Goal: Information Seeking & Learning: Learn about a topic

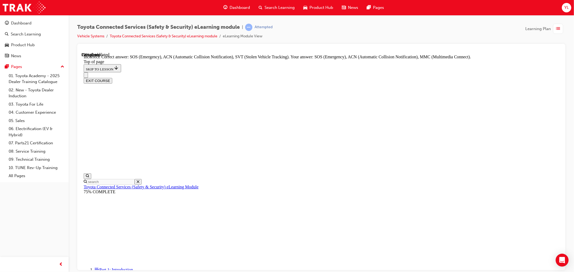
scroll to position [111, 0]
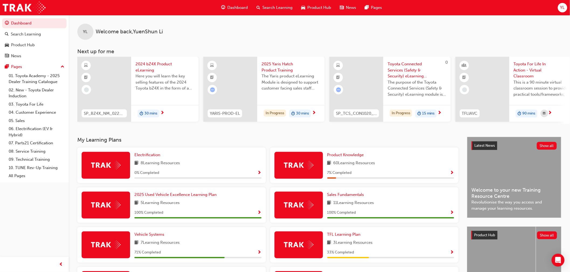
click at [409, 75] on span "Toyota Connected Services (Safety & Security) eLearning module" at bounding box center [416, 70] width 59 height 18
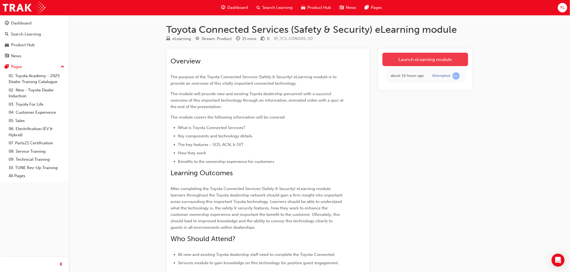
click at [403, 62] on link "Launch eLearning module" at bounding box center [425, 59] width 86 height 13
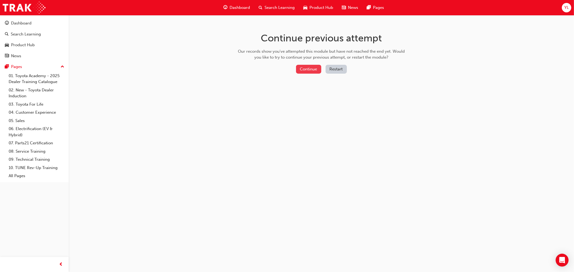
click at [318, 71] on button "Continue" at bounding box center [308, 69] width 25 height 9
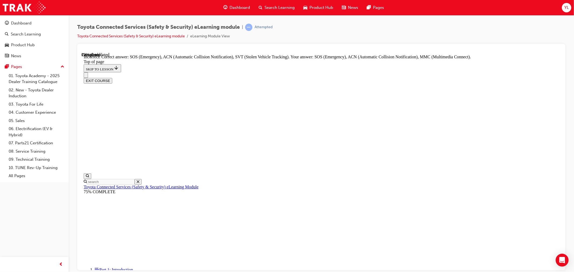
scroll to position [90, 0]
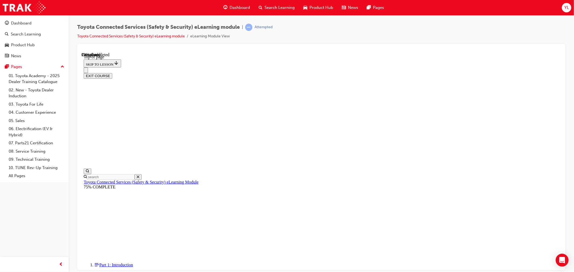
drag, startPoint x: 359, startPoint y: 258, endPoint x: 358, endPoint y: 255, distance: 3.0
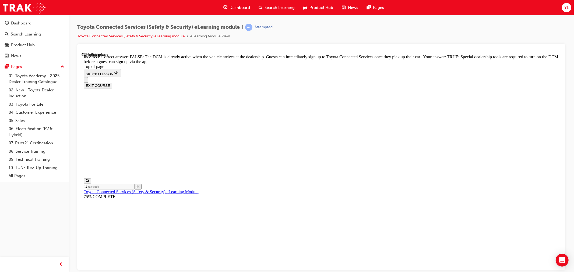
scroll to position [75, 0]
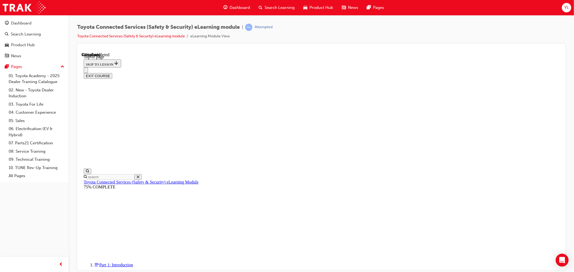
scroll to position [16, 0]
drag, startPoint x: 354, startPoint y: 198, endPoint x: 348, endPoint y: 223, distance: 25.9
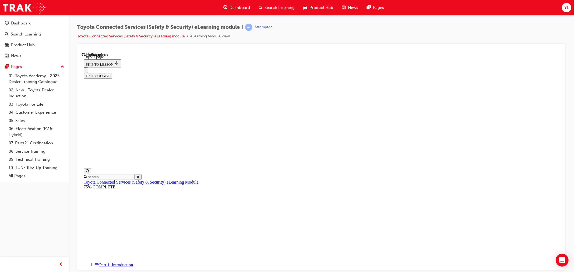
scroll to position [42, 0]
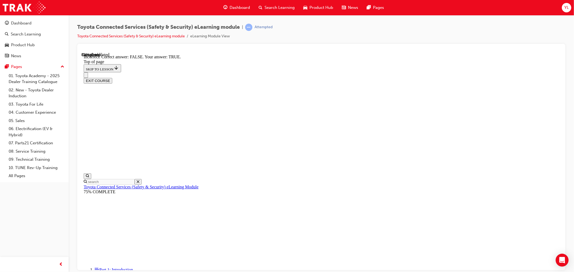
scroll to position [59, 0]
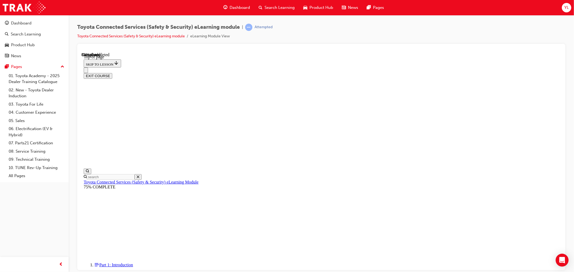
scroll to position [16, 0]
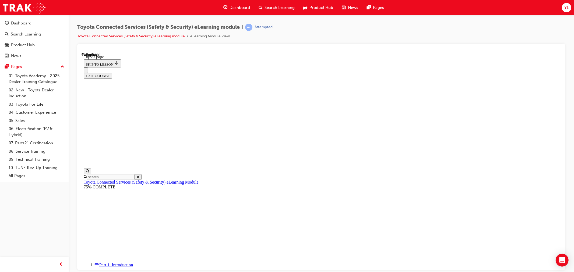
scroll to position [74, 0]
drag, startPoint x: 292, startPoint y: 186, endPoint x: 297, endPoint y: 190, distance: 5.6
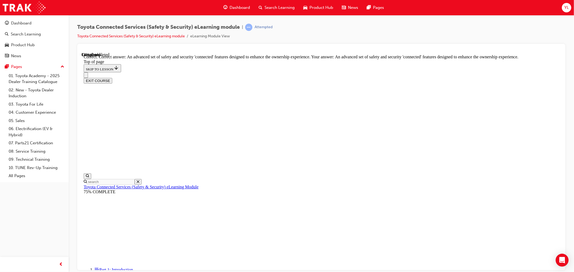
scroll to position [96, 0]
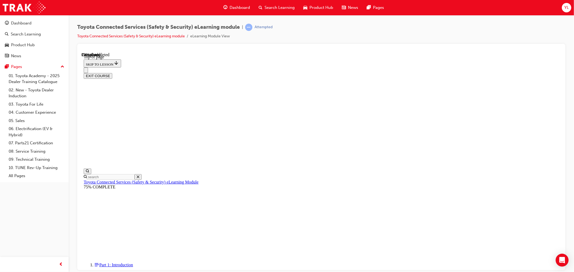
scroll to position [16, 0]
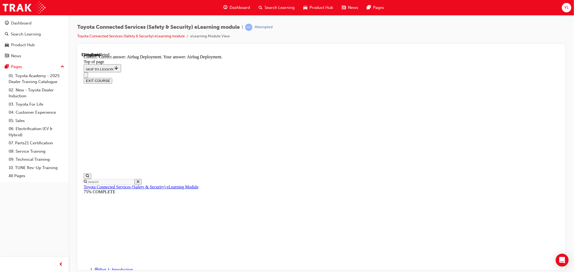
scroll to position [84, 0]
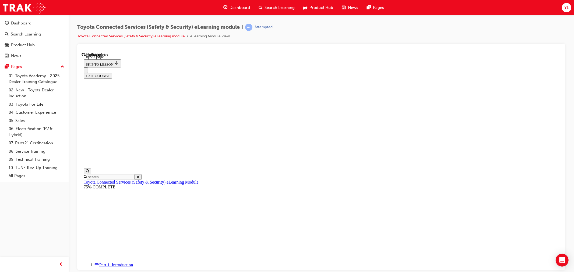
scroll to position [16, 0]
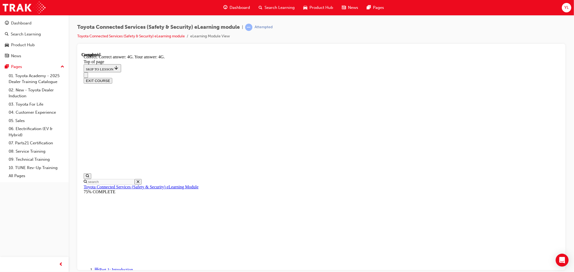
scroll to position [93, 0]
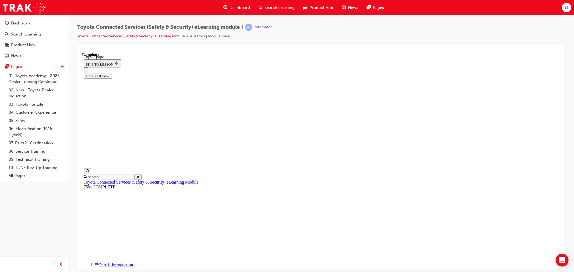
scroll to position [74, 0]
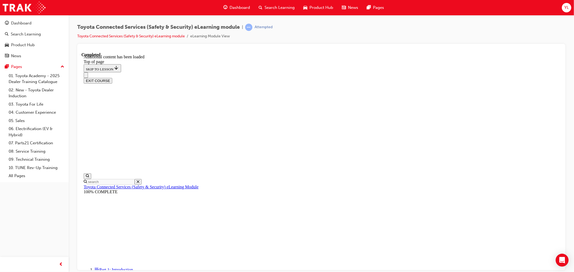
scroll to position [138, 0]
click at [542, 78] on div "EXIT COURSE" at bounding box center [321, 81] width 476 height 6
click at [112, 78] on button "EXIT COURSE" at bounding box center [97, 81] width 29 height 6
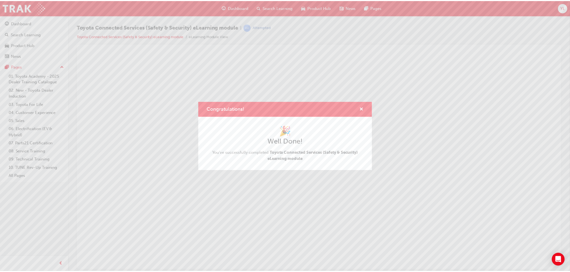
scroll to position [0, 0]
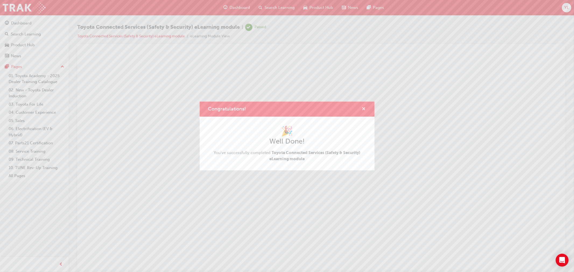
drag, startPoint x: 365, startPoint y: 110, endPoint x: 55, endPoint y: 17, distance: 323.9
click at [365, 110] on span "cross-icon" at bounding box center [364, 109] width 4 height 5
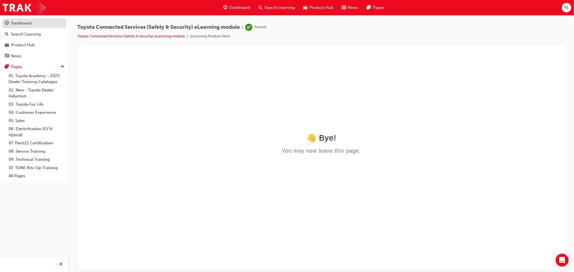
click at [17, 22] on div "Dashboard" at bounding box center [21, 23] width 20 height 6
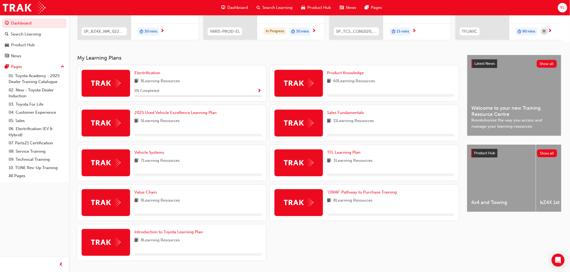
scroll to position [90, 0]
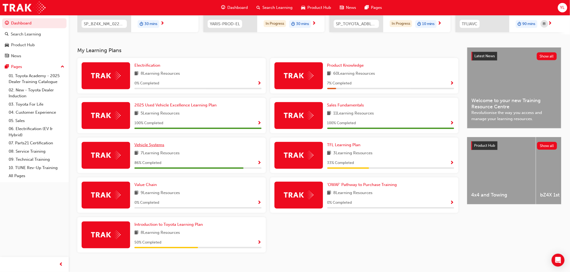
click at [163, 146] on span "Vehicle Systems" at bounding box center [149, 145] width 30 height 5
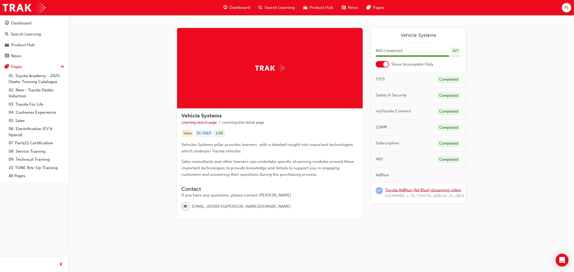
click at [424, 189] on link "Toyota AdBlue (Ad Blue) eLearning video" at bounding box center [423, 190] width 76 height 5
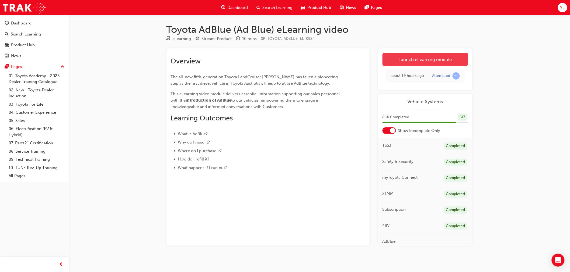
click at [445, 64] on link "Launch eLearning module" at bounding box center [425, 59] width 86 height 13
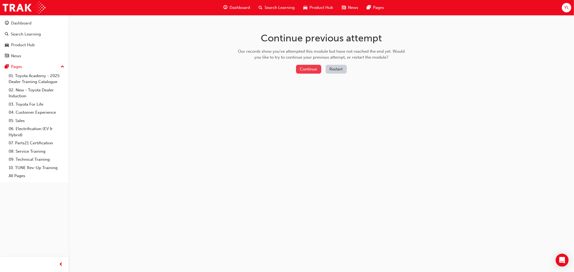
click at [312, 65] on button "Continue" at bounding box center [308, 69] width 25 height 9
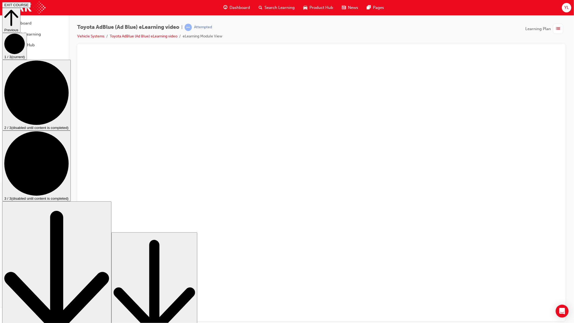
drag, startPoint x: 39, startPoint y: 313, endPoint x: 13, endPoint y: 313, distance: 26.4
drag, startPoint x: 534, startPoint y: 305, endPoint x: 554, endPoint y: 314, distance: 21.3
drag, startPoint x: 569, startPoint y: 313, endPoint x: 574, endPoint y: 310, distance: 5.3
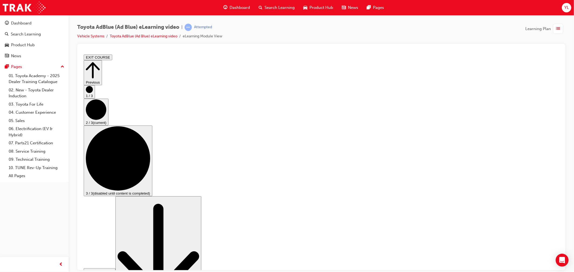
scroll to position [60, 0]
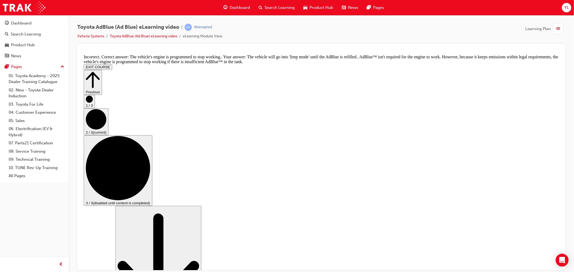
scroll to position [190, 0]
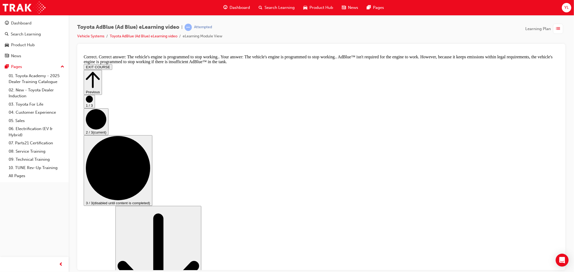
scroll to position [191, 0]
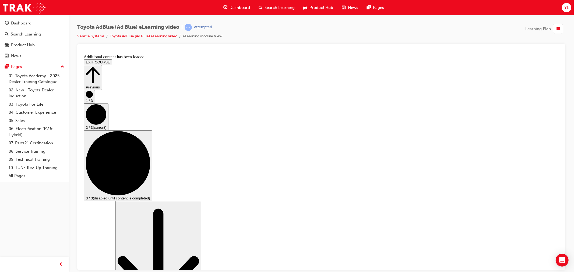
scroll to position [400, 0]
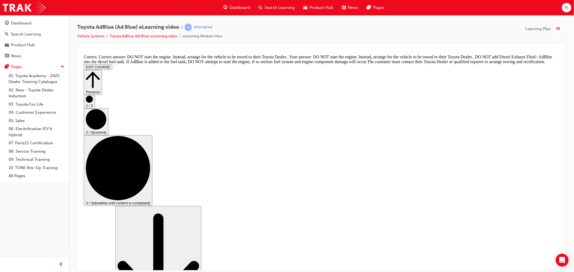
scroll to position [571, 0]
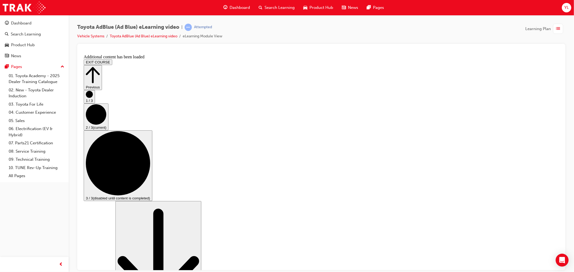
scroll to position [780, 0]
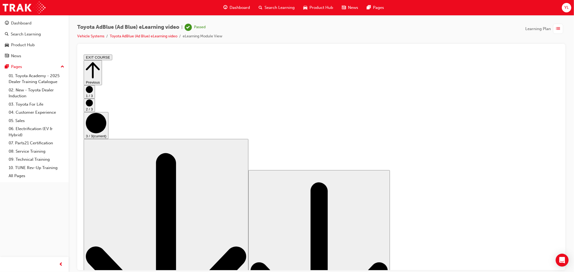
click at [112, 58] on button "EXIT COURSE" at bounding box center [97, 57] width 29 height 6
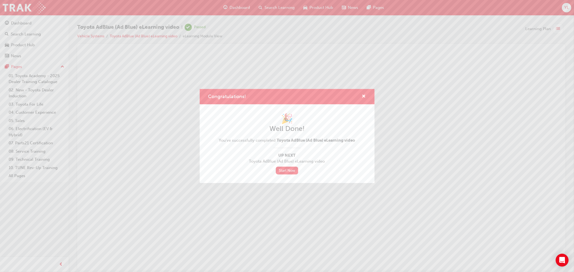
click at [368, 97] on div "Congratulations!" at bounding box center [287, 96] width 175 height 15
click at [365, 95] on span "cross-icon" at bounding box center [364, 97] width 4 height 5
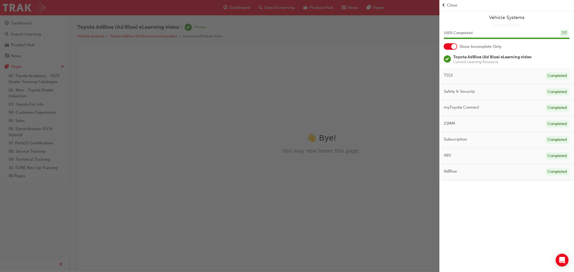
click at [223, 114] on div "button" at bounding box center [220, 136] width 440 height 272
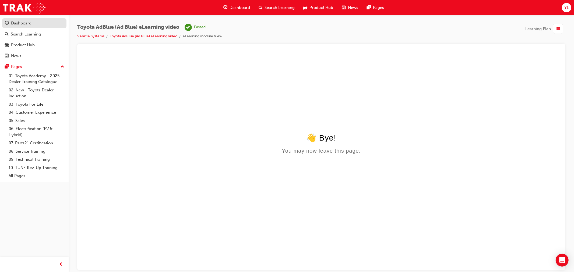
click at [36, 25] on div "Dashboard" at bounding box center [34, 23] width 59 height 7
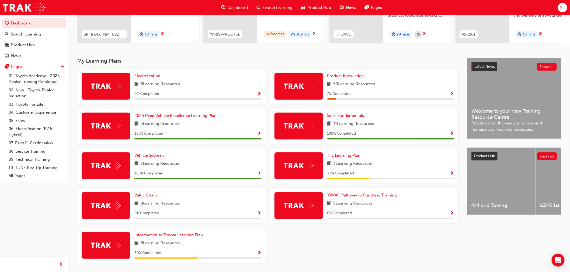
scroll to position [90, 0]
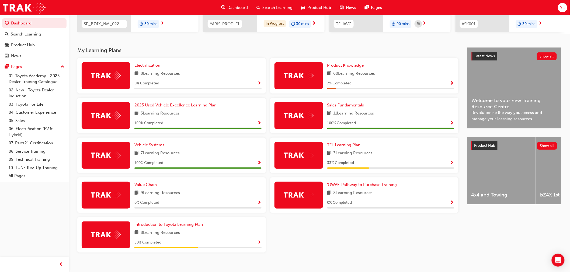
click at [187, 226] on span "Introduction to Toyota Learning Plan" at bounding box center [168, 224] width 68 height 5
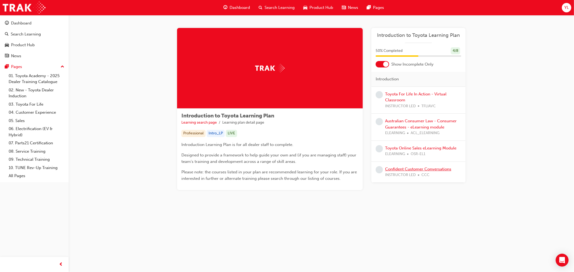
click at [407, 171] on link "Confident Customer Conversations" at bounding box center [418, 169] width 66 height 5
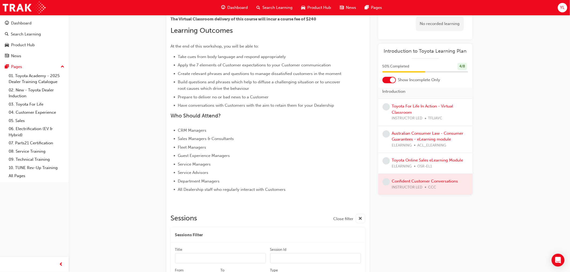
scroll to position [81, 0]
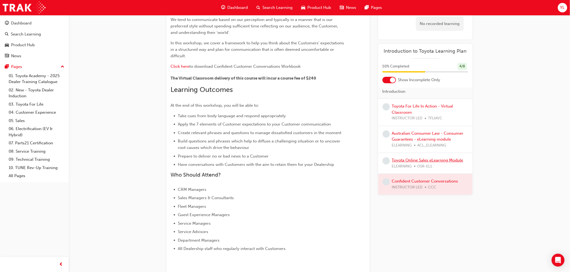
click at [407, 162] on link "Toyota Online Sales eLearning Module" at bounding box center [427, 160] width 71 height 5
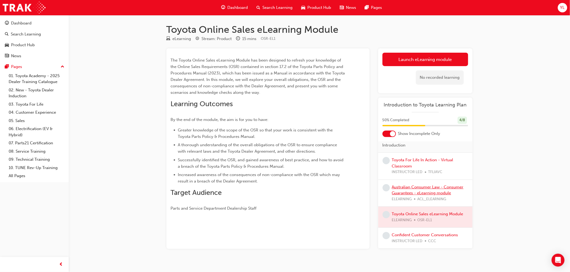
click at [409, 192] on link "Australian Consumer Law - Consumer Guarantees - eLearning module" at bounding box center [428, 190] width 72 height 11
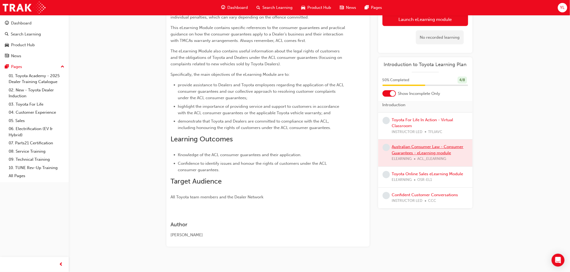
scroll to position [107, 0]
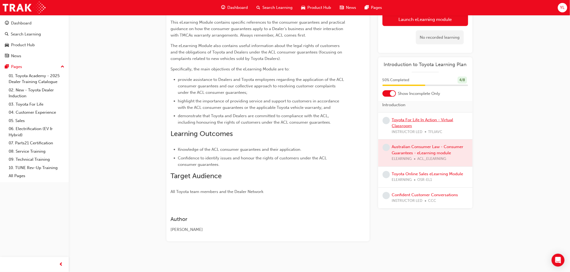
click at [408, 120] on link "Toyota For Life In Action - Virtual Classroom" at bounding box center [422, 122] width 61 height 11
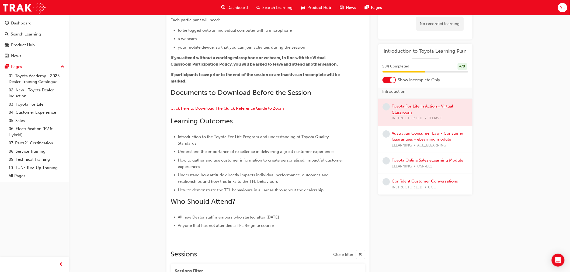
scroll to position [226, 0]
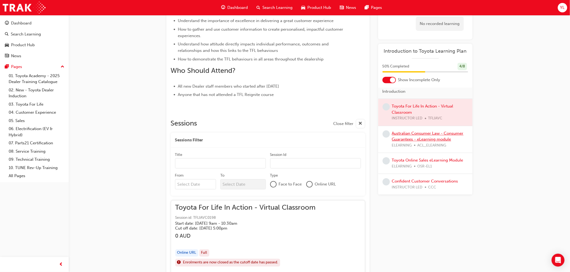
click at [414, 135] on link "Australian Consumer Law - Consumer Guarantees - eLearning module" at bounding box center [428, 136] width 72 height 11
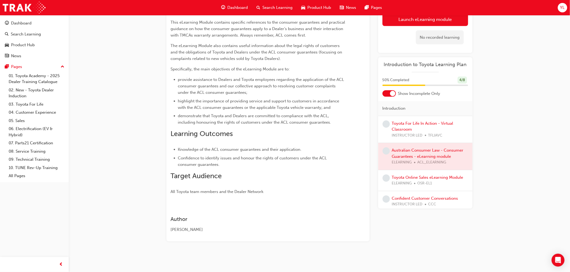
click at [406, 27] on div "No recorded learning" at bounding box center [425, 37] width 86 height 23
click at [405, 25] on link "Launch eLearning module" at bounding box center [425, 18] width 86 height 13
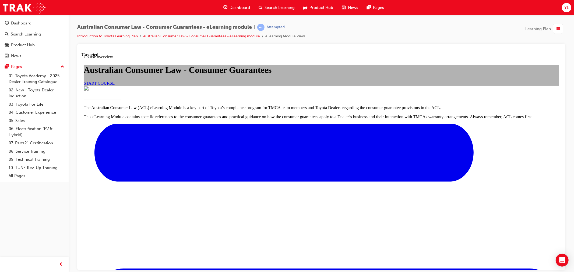
scroll to position [145, 0]
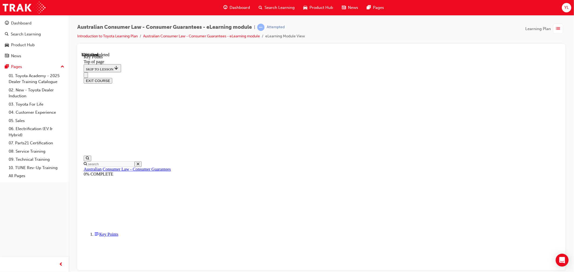
scroll to position [211, 0]
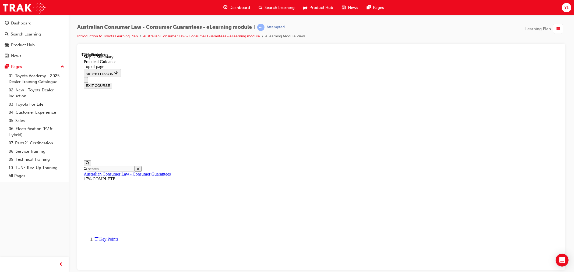
scroll to position [76, 0]
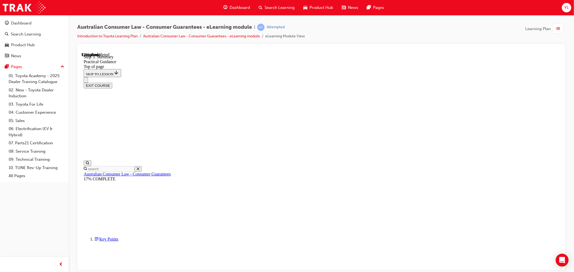
drag, startPoint x: 255, startPoint y: 157, endPoint x: 259, endPoint y: 170, distance: 14.1
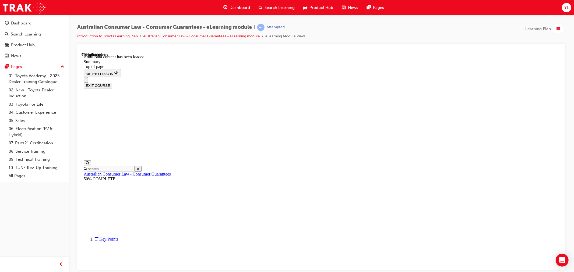
scroll to position [76, 0]
drag, startPoint x: 303, startPoint y: 147, endPoint x: 378, endPoint y: 127, distance: 78.1
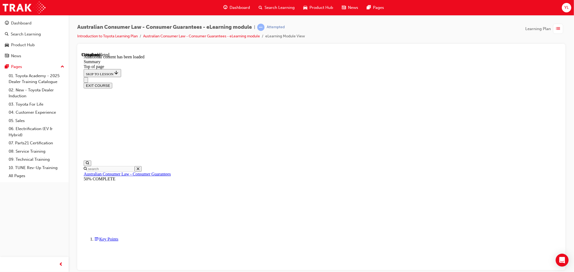
drag, startPoint x: 378, startPoint y: 127, endPoint x: 404, endPoint y: 125, distance: 26.2
drag, startPoint x: 292, startPoint y: 190, endPoint x: 365, endPoint y: 179, distance: 73.2
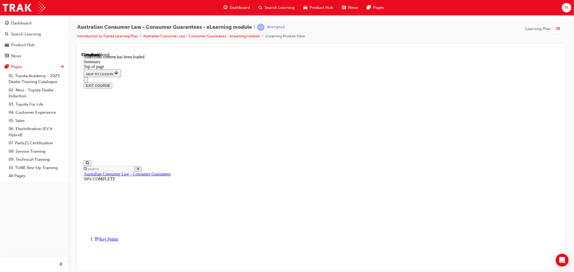
drag, startPoint x: 365, startPoint y: 179, endPoint x: 410, endPoint y: 177, distance: 45.6
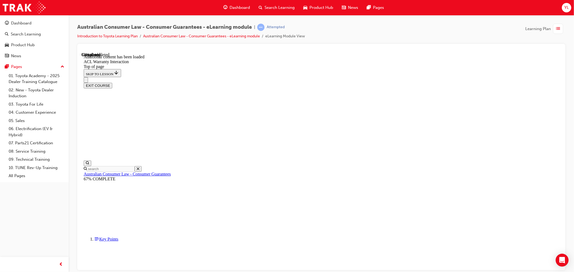
click at [112, 83] on button "EXIT COURSE" at bounding box center [97, 86] width 29 height 6
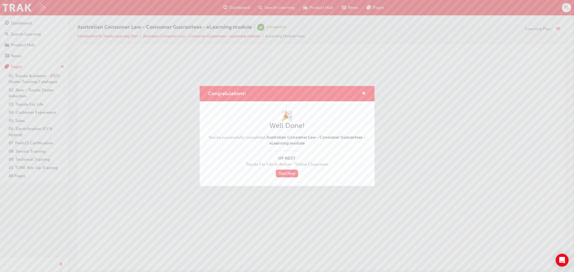
scroll to position [0, 0]
click at [365, 93] on span "cross-icon" at bounding box center [364, 94] width 4 height 5
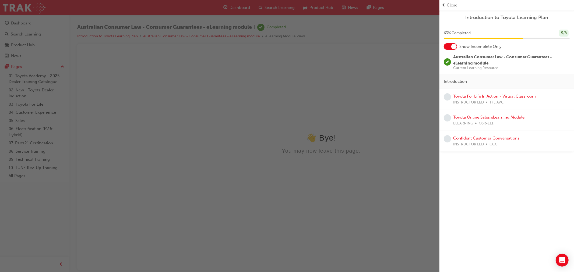
click at [497, 116] on link "Toyota Online Sales eLearning Module" at bounding box center [488, 117] width 71 height 5
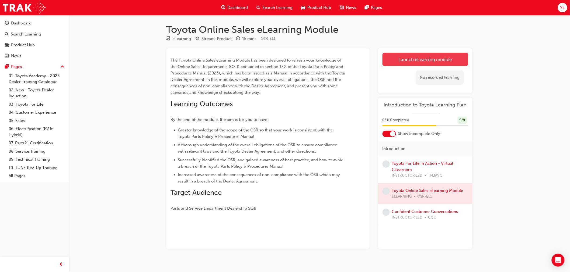
click at [447, 59] on link "Launch eLearning module" at bounding box center [425, 59] width 86 height 13
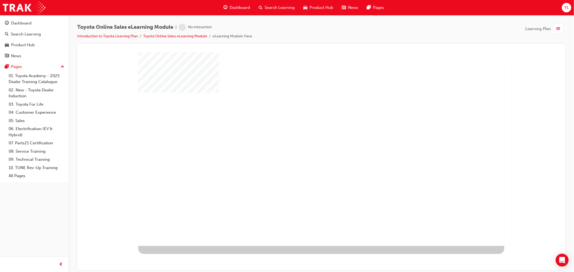
click at [306, 134] on div "play" at bounding box center [306, 134] width 0 height 0
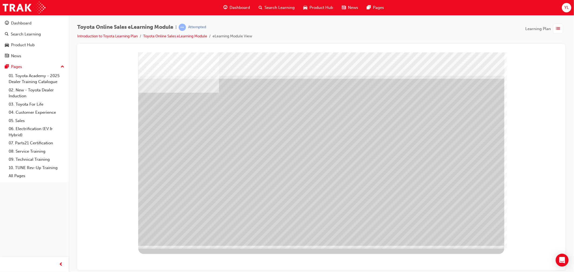
drag, startPoint x: 238, startPoint y: 137, endPoint x: 288, endPoint y: 138, distance: 49.5
drag, startPoint x: 307, startPoint y: 139, endPoint x: 390, endPoint y: 135, distance: 83.6
drag, startPoint x: 390, startPoint y: 135, endPoint x: 410, endPoint y: 157, distance: 29.4
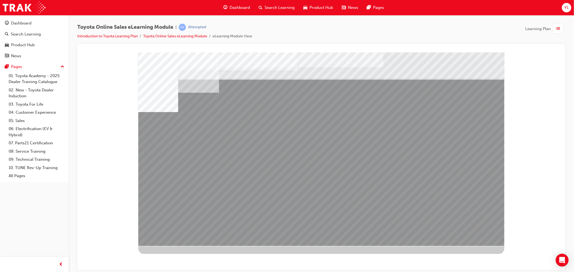
drag, startPoint x: 345, startPoint y: 189, endPoint x: 372, endPoint y: 188, distance: 26.9
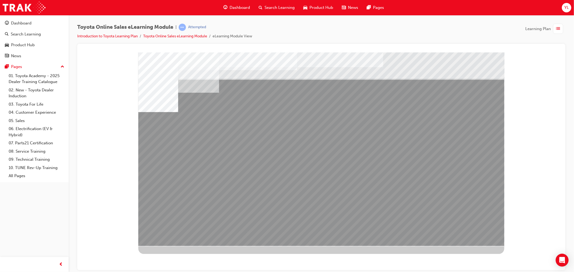
drag, startPoint x: 372, startPoint y: 188, endPoint x: 398, endPoint y: 190, distance: 25.9
drag, startPoint x: 398, startPoint y: 190, endPoint x: 435, endPoint y: 188, distance: 37.8
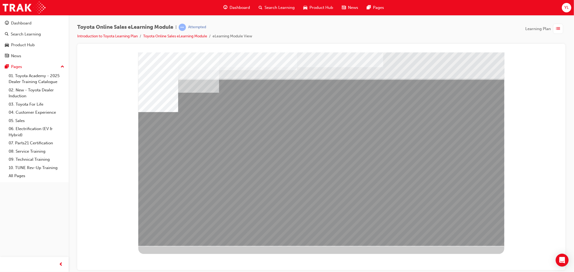
drag, startPoint x: 436, startPoint y: 188, endPoint x: 442, endPoint y: 188, distance: 5.9
drag, startPoint x: 463, startPoint y: 189, endPoint x: 459, endPoint y: 207, distance: 18.8
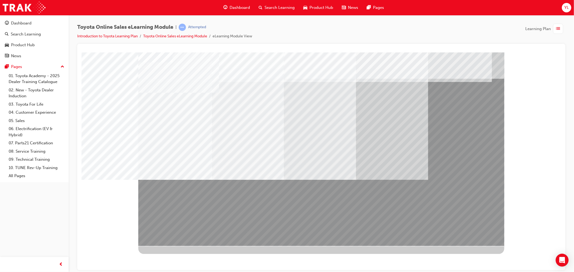
drag, startPoint x: 427, startPoint y: 238, endPoint x: 441, endPoint y: 239, distance: 14.0
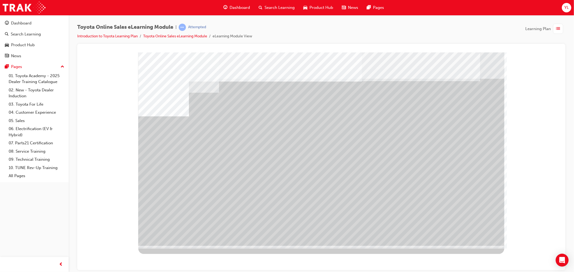
drag, startPoint x: 186, startPoint y: 188, endPoint x: 213, endPoint y: 191, distance: 27.3
drag, startPoint x: 221, startPoint y: 191, endPoint x: 270, endPoint y: 194, distance: 48.8
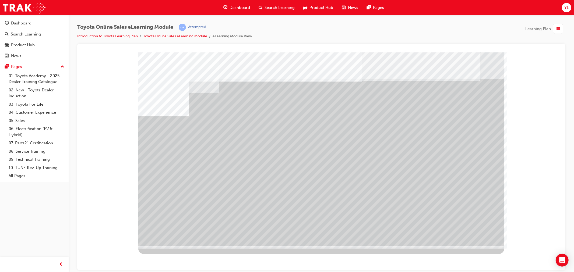
drag, startPoint x: 275, startPoint y: 194, endPoint x: 285, endPoint y: 195, distance: 9.7
drag, startPoint x: 331, startPoint y: 191, endPoint x: 337, endPoint y: 192, distance: 5.9
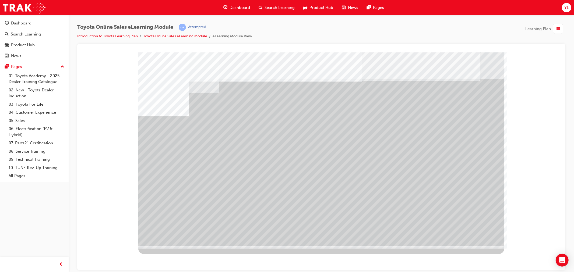
drag, startPoint x: 384, startPoint y: 194, endPoint x: 410, endPoint y: 194, distance: 26.4
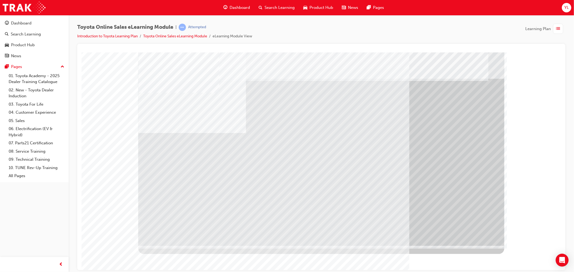
drag, startPoint x: 211, startPoint y: 166, endPoint x: 207, endPoint y: 166, distance: 3.5
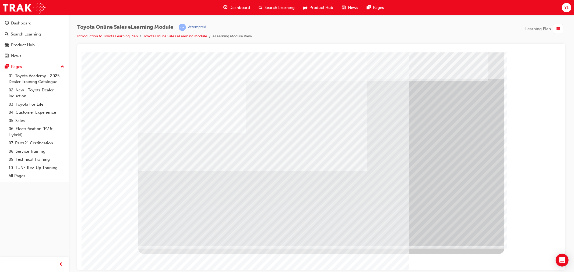
drag, startPoint x: 220, startPoint y: 203, endPoint x: 233, endPoint y: 201, distance: 13.0
drag, startPoint x: 334, startPoint y: 197, endPoint x: 404, endPoint y: 218, distance: 72.8
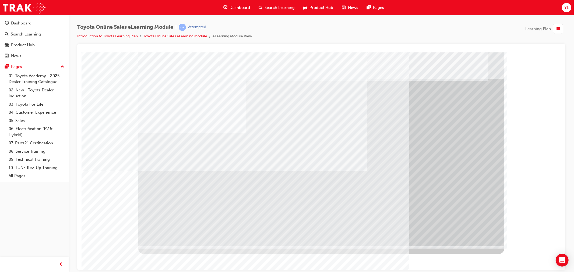
drag, startPoint x: 250, startPoint y: 222, endPoint x: 259, endPoint y: 223, distance: 9.7
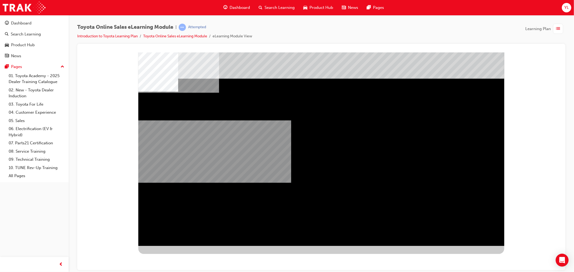
drag, startPoint x: 290, startPoint y: 182, endPoint x: 417, endPoint y: 182, distance: 127.4
click at [417, 182] on div "multistate" at bounding box center [321, 149] width 366 height 194
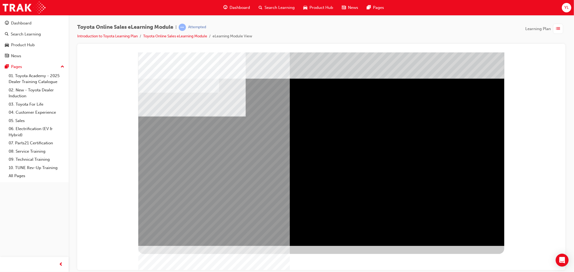
click at [173, 173] on div "multistate" at bounding box center [155, 167] width 35 height 11
drag, startPoint x: 443, startPoint y: 120, endPoint x: 442, endPoint y: 123, distance: 3.4
drag, startPoint x: 203, startPoint y: 126, endPoint x: 252, endPoint y: 149, distance: 54.2
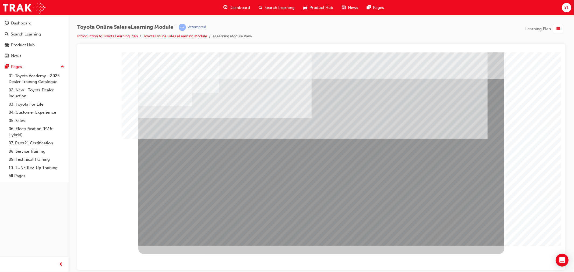
drag, startPoint x: 468, startPoint y: 236, endPoint x: 260, endPoint y: 213, distance: 209.6
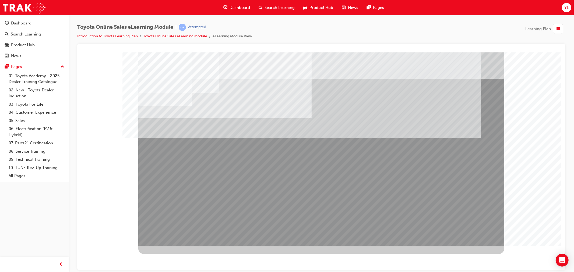
drag, startPoint x: 206, startPoint y: 200, endPoint x: 192, endPoint y: 197, distance: 13.9
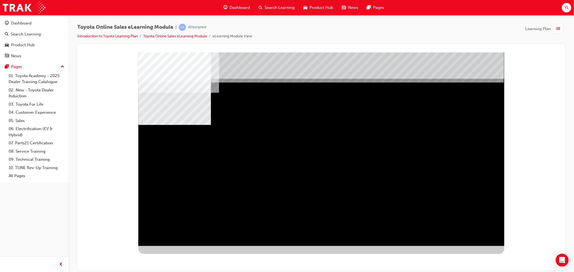
drag, startPoint x: 252, startPoint y: 169, endPoint x: 335, endPoint y: 169, distance: 82.9
drag, startPoint x: 335, startPoint y: 169, endPoint x: 345, endPoint y: 170, distance: 9.5
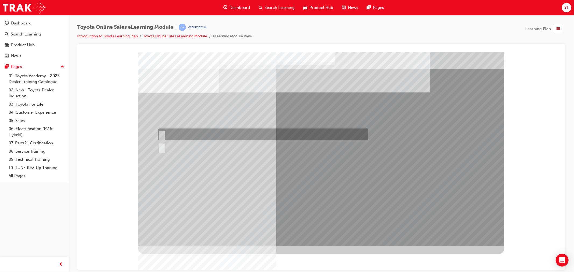
click at [177, 138] on div at bounding box center [261, 135] width 211 height 12
radio input "true"
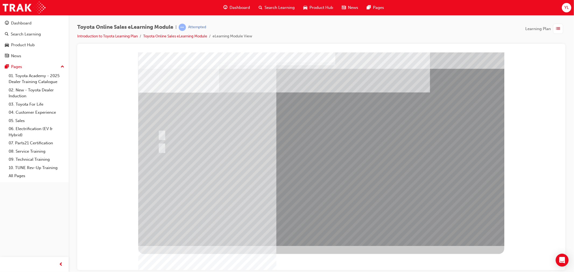
drag, startPoint x: 345, startPoint y: 205, endPoint x: 347, endPoint y: 202, distance: 3.1
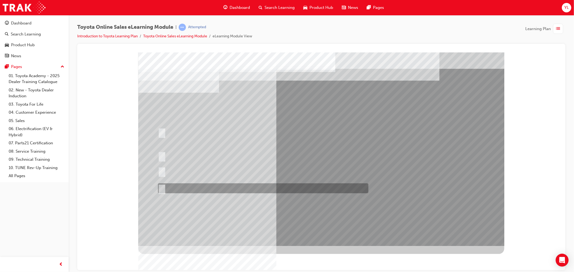
click at [272, 191] on div at bounding box center [261, 189] width 211 height 10
radio input "true"
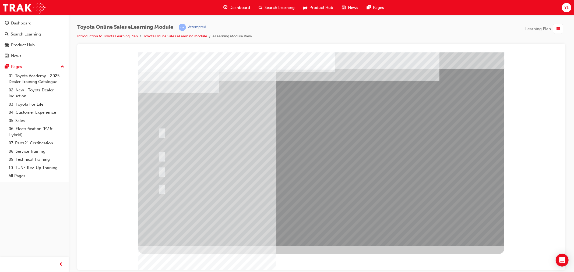
drag, startPoint x: 332, startPoint y: 194, endPoint x: 333, endPoint y: 197, distance: 3.0
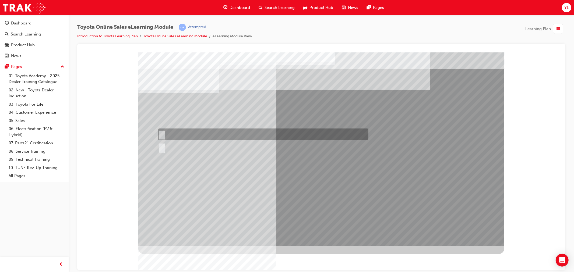
click at [254, 138] on div at bounding box center [261, 135] width 211 height 12
radio input "true"
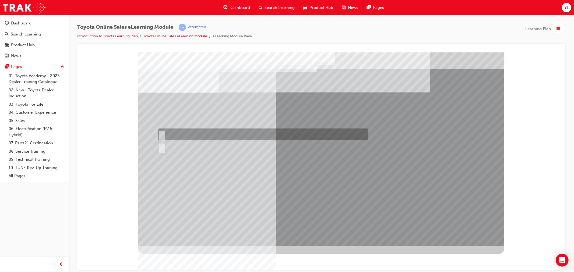
click at [203, 139] on div at bounding box center [261, 135] width 211 height 12
radio input "true"
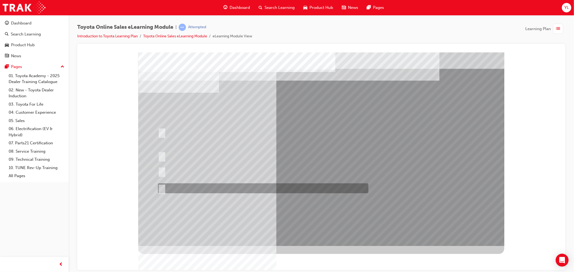
click at [275, 186] on div at bounding box center [261, 189] width 211 height 10
radio input "true"
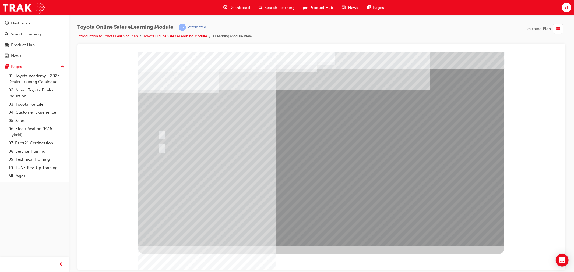
drag, startPoint x: 205, startPoint y: 155, endPoint x: 200, endPoint y: 155, distance: 5.9
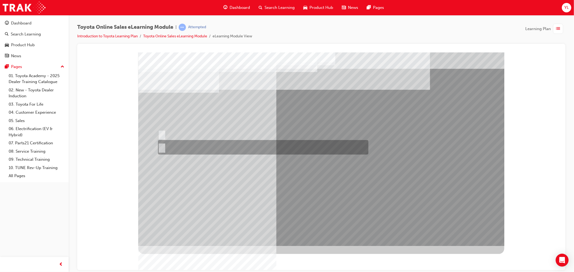
click at [189, 150] on div at bounding box center [261, 147] width 211 height 15
radio input "true"
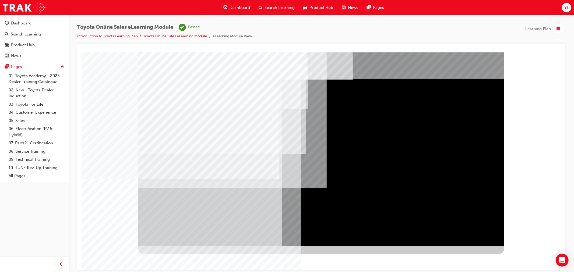
drag, startPoint x: 406, startPoint y: 197, endPoint x: 438, endPoint y: 184, distance: 34.5
drag, startPoint x: 467, startPoint y: 178, endPoint x: 475, endPoint y: 223, distance: 45.9
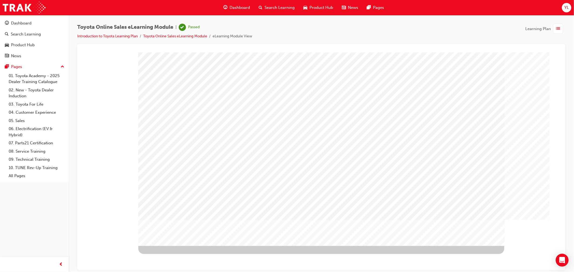
click at [228, 11] on div "Dashboard" at bounding box center [236, 7] width 35 height 11
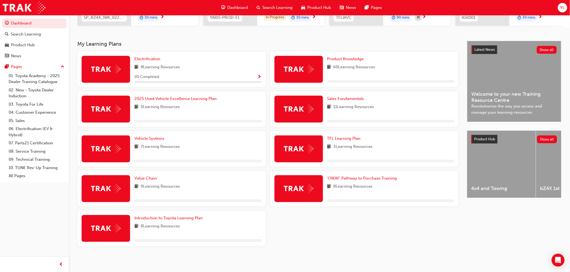
scroll to position [98, 0]
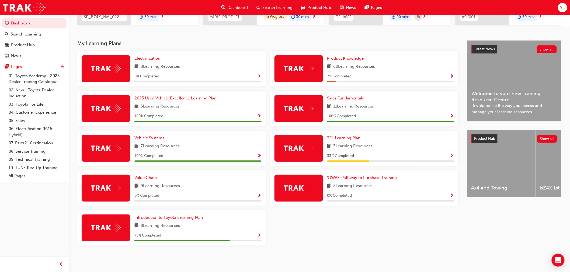
click at [187, 216] on span "Introduction to Toyota Learning Plan" at bounding box center [168, 217] width 68 height 5
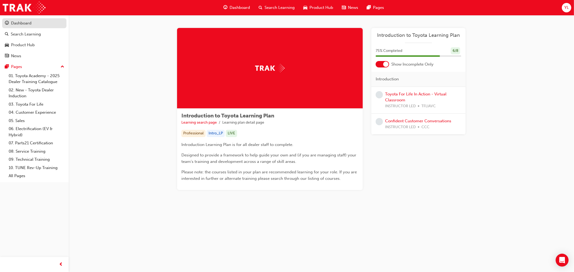
drag, startPoint x: 25, startPoint y: 25, endPoint x: 33, endPoint y: 28, distance: 8.7
click at [25, 25] on div "Dashboard" at bounding box center [21, 23] width 20 height 6
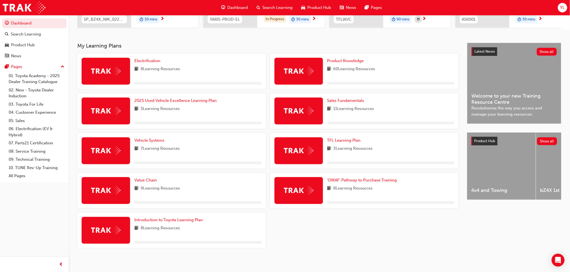
scroll to position [98, 0]
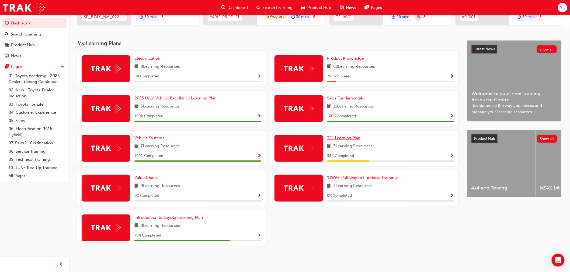
click at [350, 138] on span "TFL Learning Plan" at bounding box center [343, 138] width 33 height 5
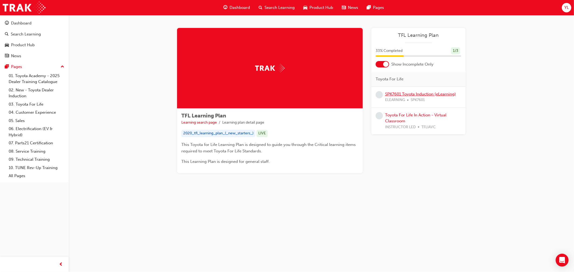
click at [422, 95] on link "SPK7601 Toyota Induction (eLearning)" at bounding box center [420, 94] width 71 height 5
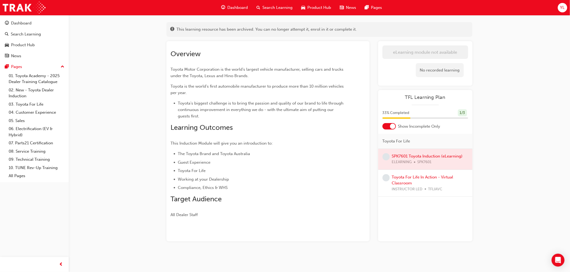
scroll to position [27, 0]
click at [404, 178] on link "Toyota For Life In Action - Virtual Classroom" at bounding box center [422, 180] width 61 height 11
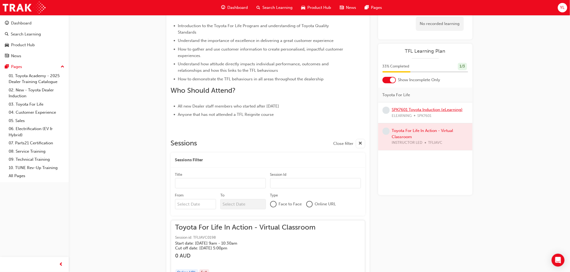
click at [420, 110] on link "SPK7601 Toyota Induction (eLearning)" at bounding box center [427, 109] width 71 height 5
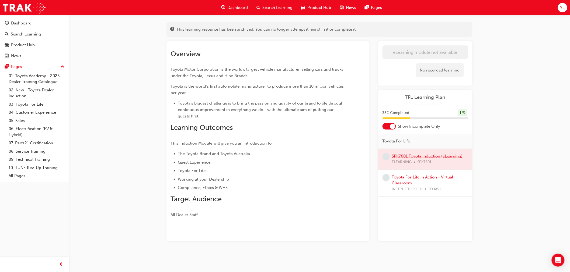
scroll to position [27, 0]
click at [416, 158] on div at bounding box center [425, 159] width 94 height 21
click at [417, 180] on div "Toyota For Life In Action - Virtual Classroom INSTRUCTOR LED TFLIAVC" at bounding box center [430, 183] width 76 height 18
click at [418, 178] on link "Toyota For Life In Action - Virtual Classroom" at bounding box center [422, 180] width 61 height 11
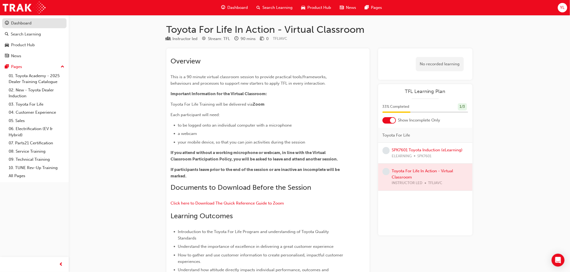
click at [48, 25] on div "Dashboard" at bounding box center [34, 23] width 59 height 7
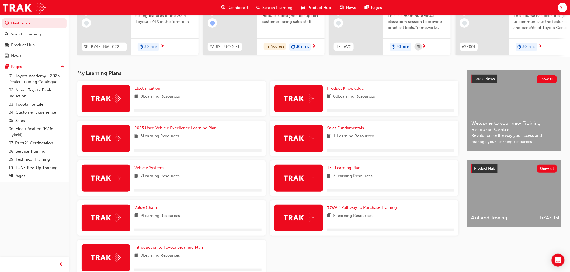
scroll to position [98, 0]
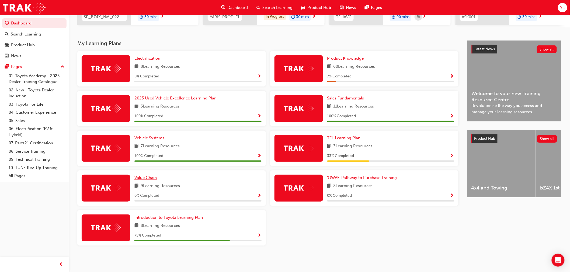
click at [149, 178] on span "Value Chain" at bounding box center [145, 178] width 22 height 5
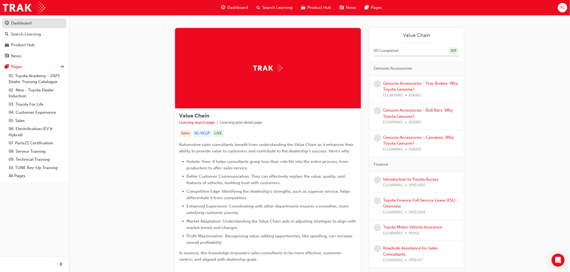
click at [18, 19] on link "Dashboard" at bounding box center [34, 23] width 64 height 10
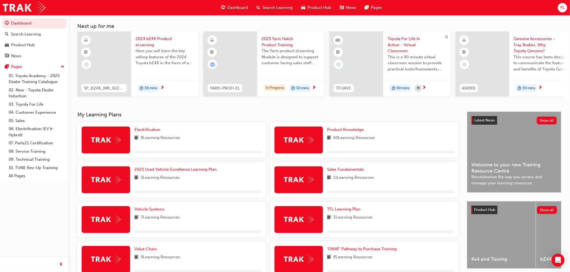
scroll to position [60, 0]
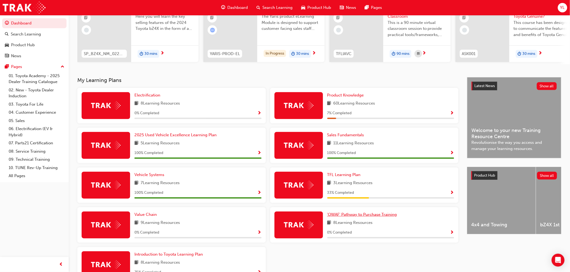
click at [346, 217] on span "'OWAF' Pathway to Purchase Training" at bounding box center [362, 214] width 70 height 5
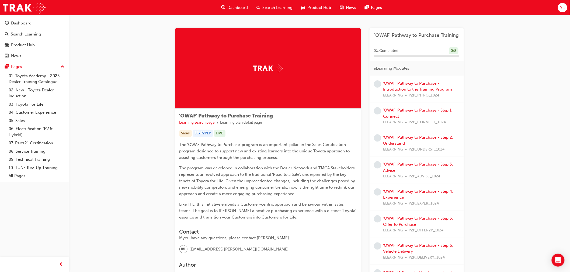
click at [411, 89] on link "'OWAF' Pathway to Purchase - Introduction to the Training Program" at bounding box center [417, 86] width 69 height 11
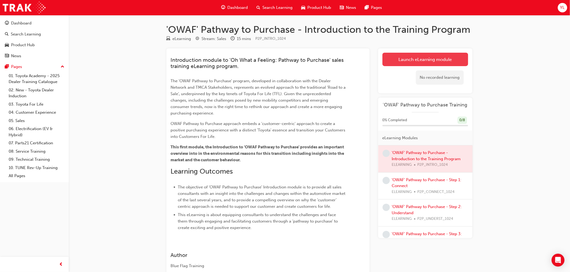
click at [423, 53] on link "Launch eLearning module" at bounding box center [425, 59] width 86 height 13
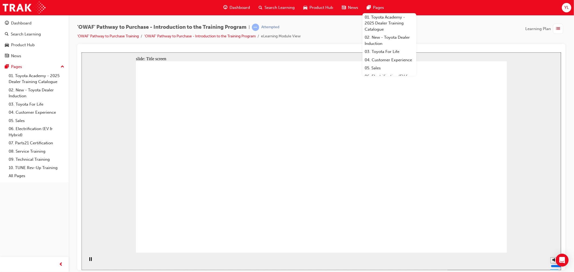
click at [486, 31] on div "'OWAF' Pathway to Purchase - Introduction to the Training Program | Attempted '…" at bounding box center [321, 34] width 488 height 20
drag, startPoint x: 330, startPoint y: 138, endPoint x: 251, endPoint y: 163, distance: 83.2
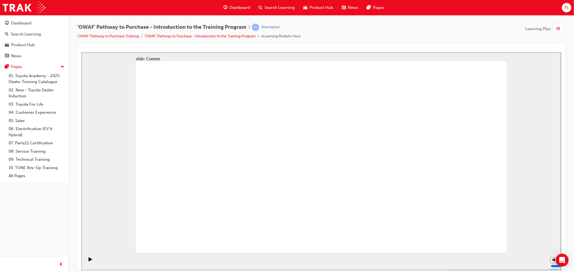
drag, startPoint x: 505, startPoint y: 152, endPoint x: 494, endPoint y: 172, distance: 22.4
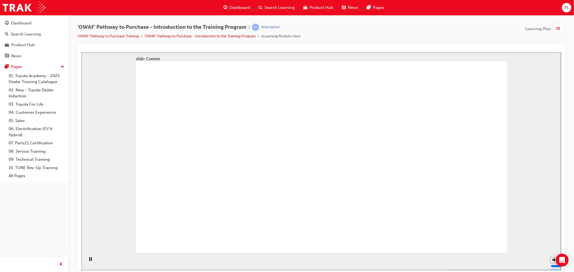
drag, startPoint x: 331, startPoint y: 149, endPoint x: 335, endPoint y: 153, distance: 5.8
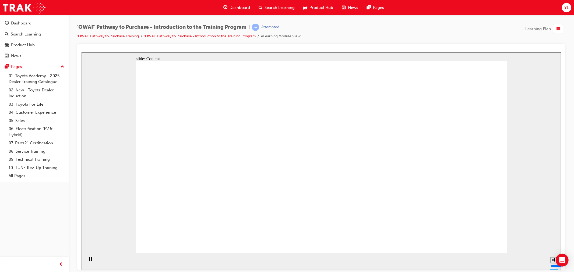
drag, startPoint x: 327, startPoint y: 121, endPoint x: 321, endPoint y: 121, distance: 5.7
drag, startPoint x: 231, startPoint y: 117, endPoint x: 228, endPoint y: 167, distance: 50.2
drag, startPoint x: 235, startPoint y: 185, endPoint x: 272, endPoint y: 186, distance: 36.9
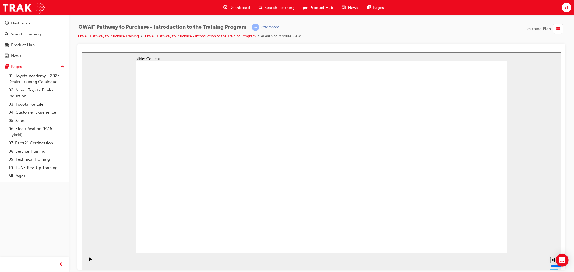
drag, startPoint x: 280, startPoint y: 154, endPoint x: 292, endPoint y: 159, distance: 13.2
drag, startPoint x: 309, startPoint y: 168, endPoint x: 274, endPoint y: 173, distance: 34.8
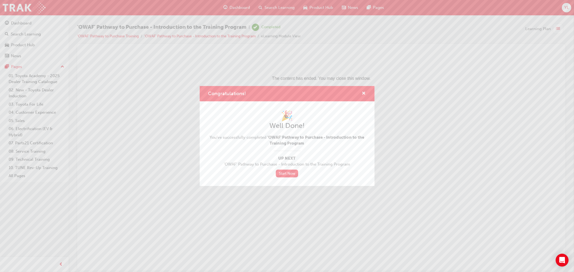
click at [366, 93] on div "Congratulations!" at bounding box center [287, 93] width 175 height 15
click at [364, 94] on span "cross-icon" at bounding box center [364, 94] width 4 height 5
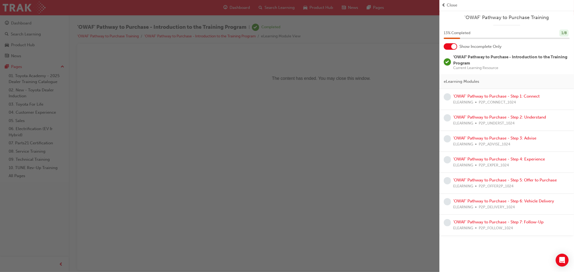
click at [348, 111] on div "button" at bounding box center [220, 136] width 440 height 272
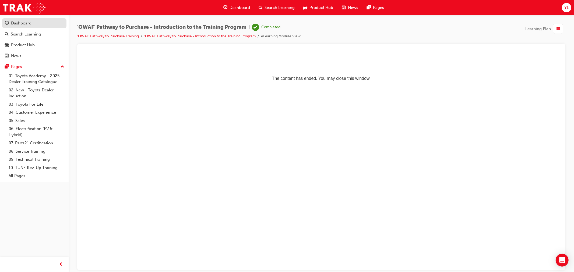
click at [43, 22] on div "Dashboard" at bounding box center [34, 23] width 59 height 7
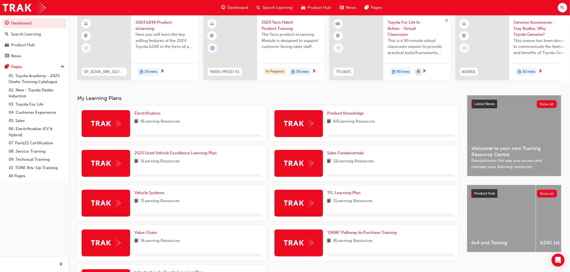
scroll to position [98, 0]
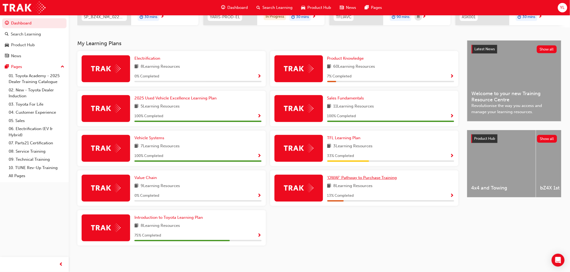
click at [348, 179] on span "'OWAF' Pathway to Purchase Training" at bounding box center [362, 178] width 70 height 5
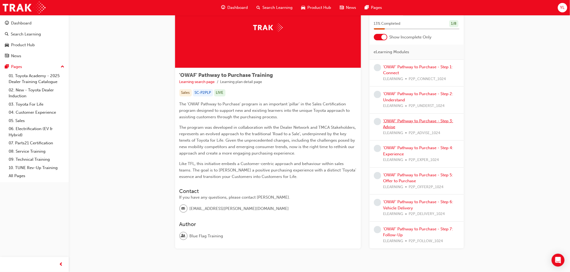
scroll to position [26, 0]
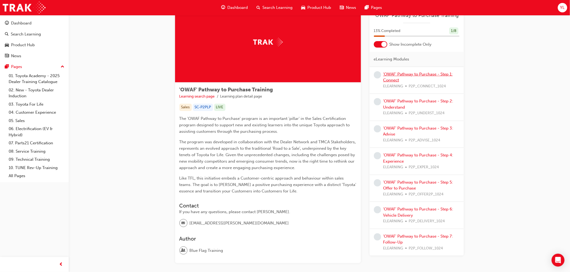
click at [403, 73] on link "'OWAF' Pathway to Purchase - Step 1: Connect" at bounding box center [417, 77] width 69 height 11
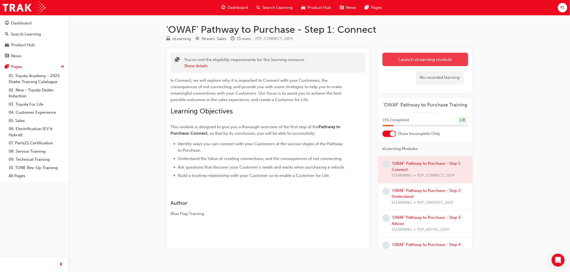
click at [407, 65] on link "Launch eLearning module" at bounding box center [425, 59] width 86 height 13
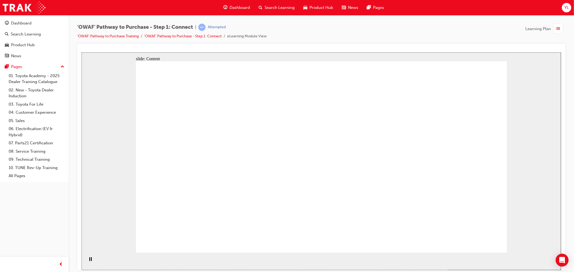
drag, startPoint x: 285, startPoint y: 154, endPoint x: 358, endPoint y: 147, distance: 73.0
drag, startPoint x: 436, startPoint y: 152, endPoint x: 432, endPoint y: 156, distance: 5.3
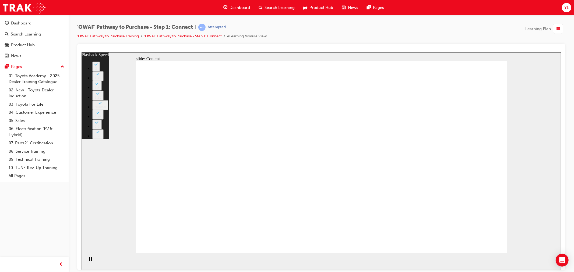
type input "76"
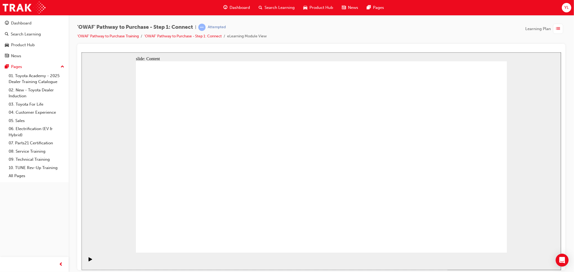
drag, startPoint x: 396, startPoint y: 97, endPoint x: 404, endPoint y: 158, distance: 61.7
drag, startPoint x: 446, startPoint y: 100, endPoint x: 445, endPoint y: 103, distance: 3.0
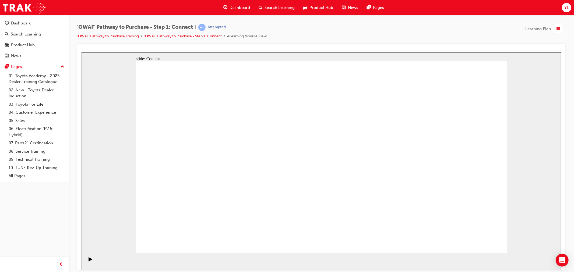
drag, startPoint x: 236, startPoint y: 90, endPoint x: 254, endPoint y: 108, distance: 24.9
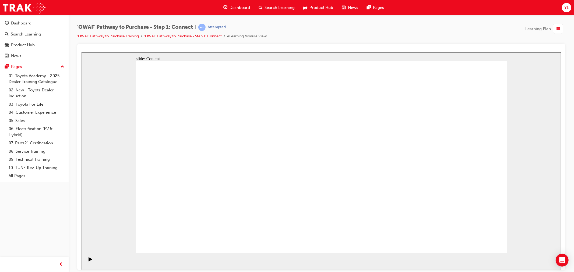
drag, startPoint x: 265, startPoint y: 138, endPoint x: 277, endPoint y: 140, distance: 11.5
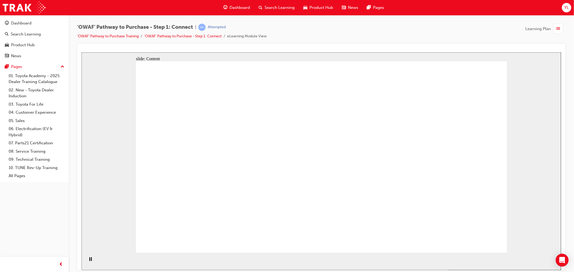
drag, startPoint x: 470, startPoint y: 147, endPoint x: 452, endPoint y: 158, distance: 21.1
drag, startPoint x: 384, startPoint y: 194, endPoint x: 478, endPoint y: 246, distance: 107.5
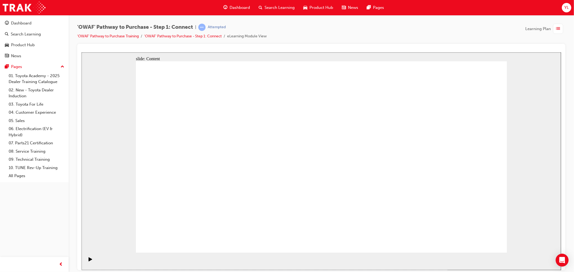
drag, startPoint x: 178, startPoint y: 139, endPoint x: 274, endPoint y: 120, distance: 97.6
